Goal: Task Accomplishment & Management: Complete application form

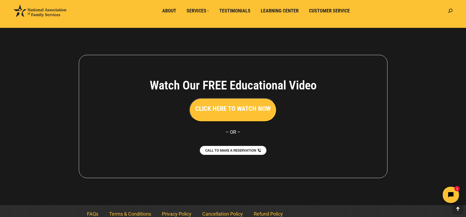
scroll to position [1205, 0]
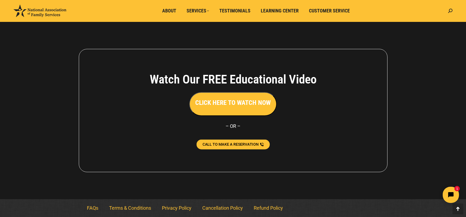
click at [222, 144] on span "CALL TO MAKE A RESERVATION" at bounding box center [230, 145] width 56 height 4
click at [243, 141] on link "CALL TO MAKE A RESERVATION" at bounding box center [232, 145] width 73 height 10
click at [207, 145] on span "CALL TO MAKE A RESERVATION" at bounding box center [230, 145] width 56 height 4
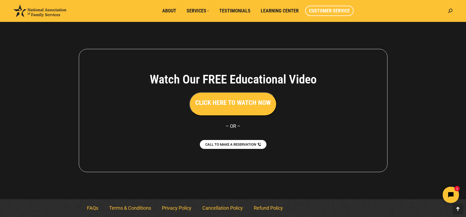
click at [340, 11] on span "Customer Service" at bounding box center [329, 11] width 41 height 6
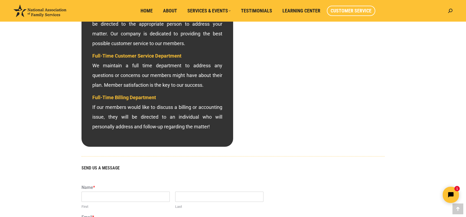
scroll to position [210, 0]
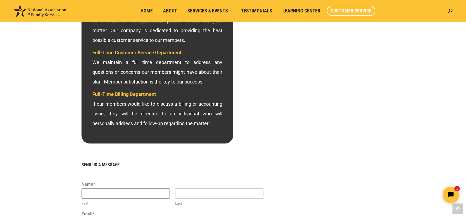
click at [88, 192] on input "First" at bounding box center [125, 194] width 88 height 10
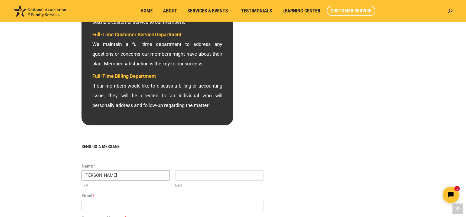
scroll to position [230, 0]
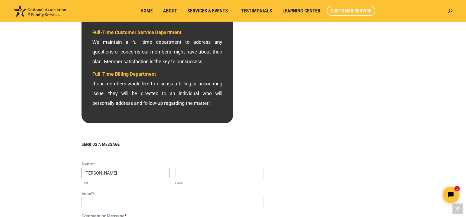
type input "[PERSON_NAME]"
click at [177, 172] on input "Last" at bounding box center [219, 173] width 88 height 10
type input "[PERSON_NAME]"
click at [88, 202] on input "Email *" at bounding box center [172, 203] width 182 height 10
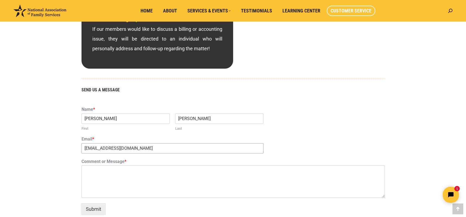
scroll to position [291, 0]
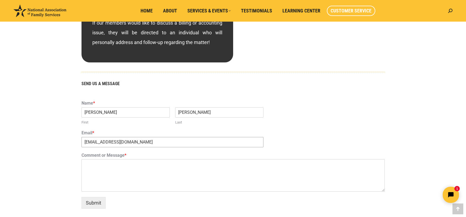
type input "[EMAIL_ADDRESS][DOMAIN_NAME]"
click at [90, 169] on textarea "Comment or Message *" at bounding box center [232, 175] width 303 height 32
type textarea "about my living trust"
click at [93, 201] on button "Submit" at bounding box center [93, 203] width 24 height 12
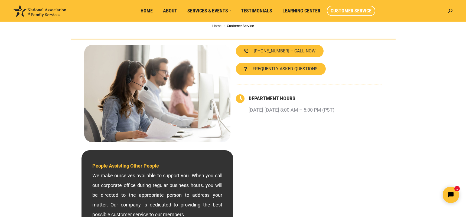
scroll to position [30, 0]
